Goal: Information Seeking & Learning: Learn about a topic

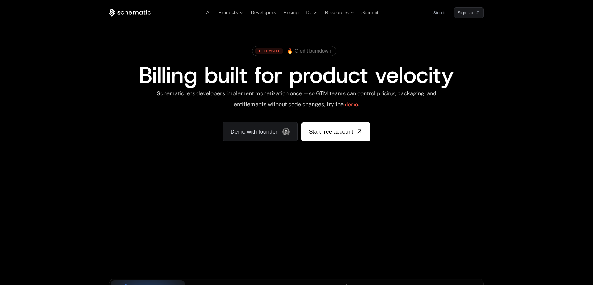
scroll to position [75, 0]
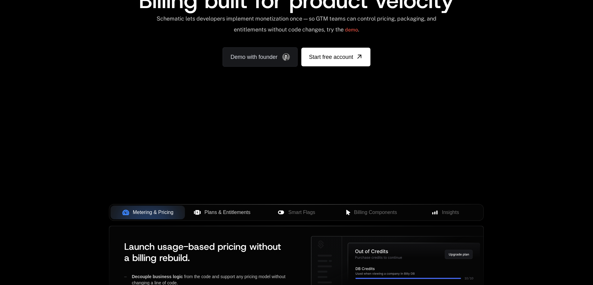
click at [211, 216] on span "Plans & Entitlements" at bounding box center [228, 212] width 46 height 7
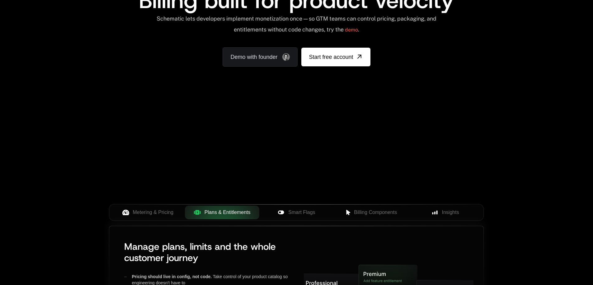
scroll to position [224, 0]
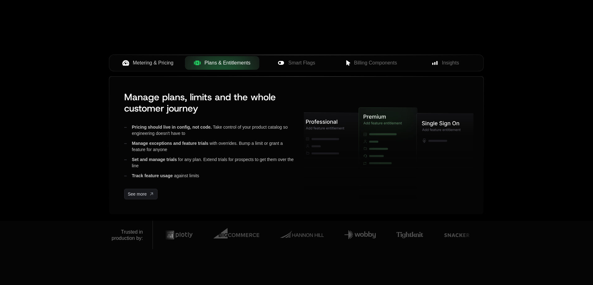
click at [166, 69] on button "Metering & Pricing" at bounding box center [148, 63] width 74 height 14
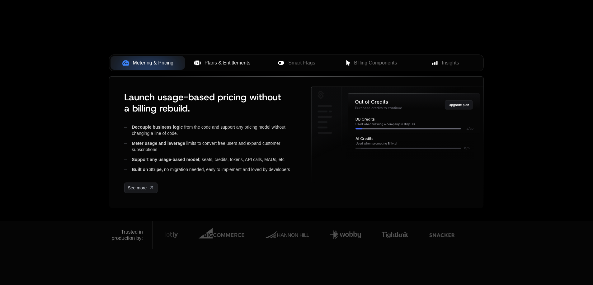
click at [202, 67] on button "Plans & Entitlements" at bounding box center [222, 63] width 74 height 14
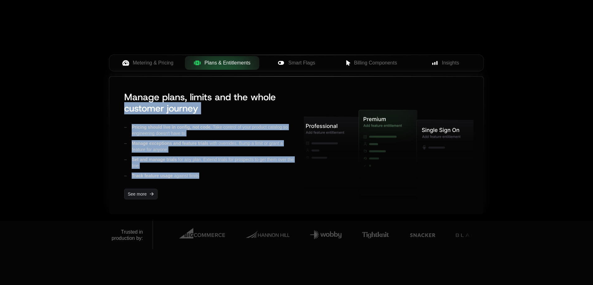
drag, startPoint x: 111, startPoint y: 103, endPoint x: 207, endPoint y: 183, distance: 125.0
click at [207, 182] on div "Manage plans, limits and the whole customer journey Pricing should live in conf…" at bounding box center [296, 146] width 374 height 138
click at [207, 183] on div "Manage plans, limits and the whole customer journey Pricing should live in conf…" at bounding box center [206, 146] width 175 height 118
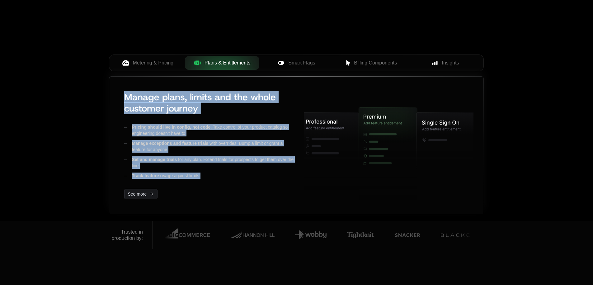
drag, startPoint x: 207, startPoint y: 183, endPoint x: 112, endPoint y: 93, distance: 130.2
click at [112, 93] on div "Manage plans, limits and the whole customer journey Pricing should live in conf…" at bounding box center [296, 146] width 374 height 138
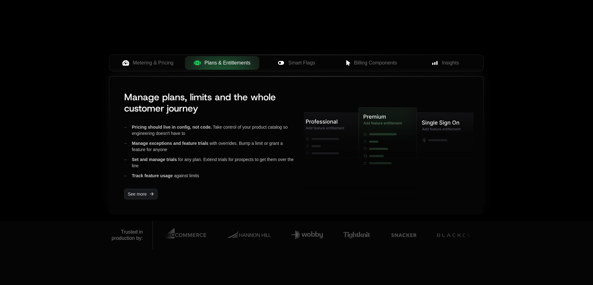
click at [112, 93] on div "Manage plans, limits and the whole customer journey Pricing should live in conf…" at bounding box center [296, 146] width 374 height 138
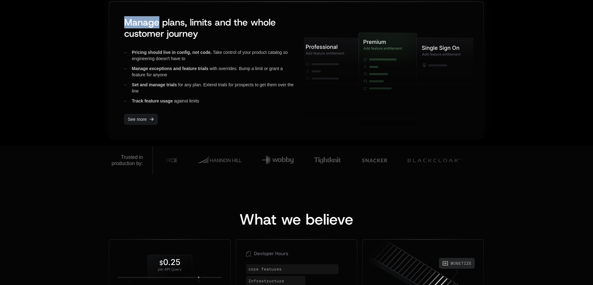
scroll to position [187, 0]
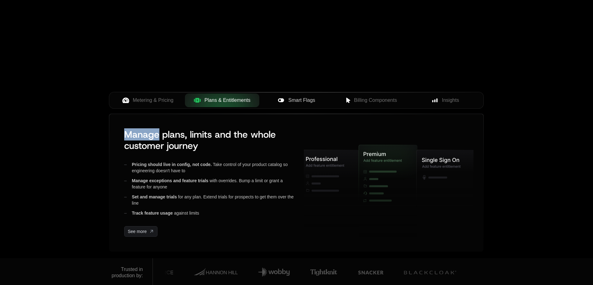
click at [287, 105] on button "Smart Flags" at bounding box center [296, 100] width 74 height 14
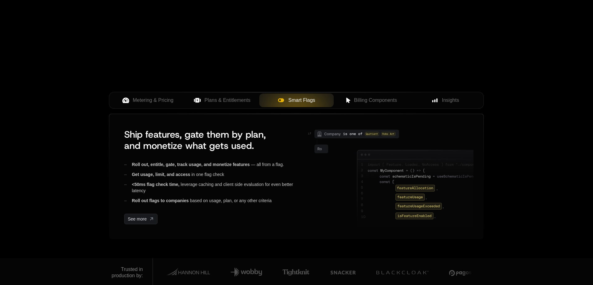
scroll to position [0, 0]
